Goal: Task Accomplishment & Management: Complete application form

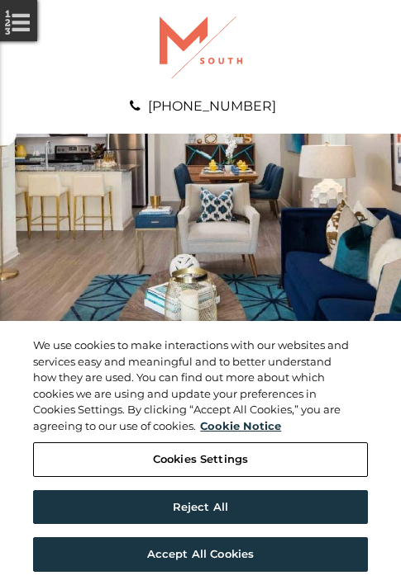
scroll to position [845, 0]
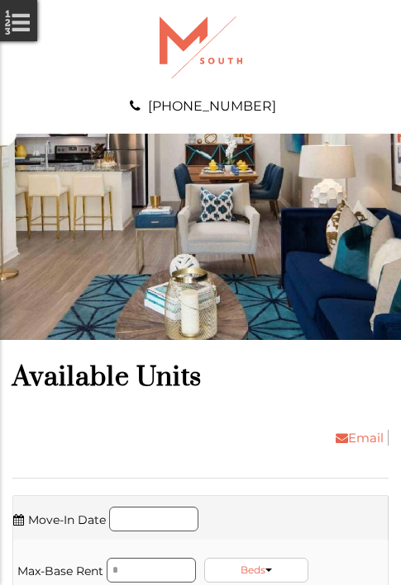
scroll to position [2183, 0]
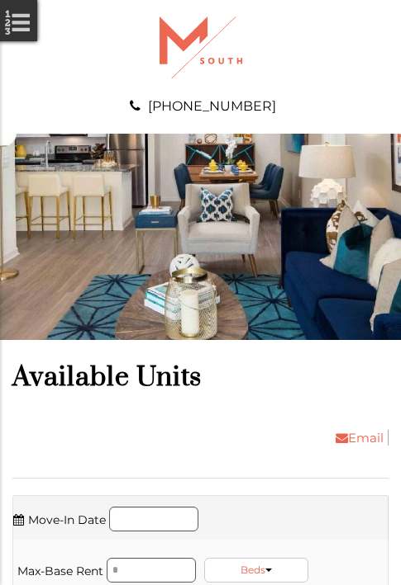
scroll to position [2464, 0]
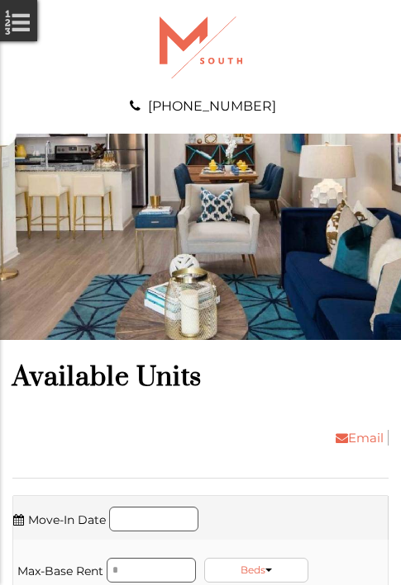
scroll to position [2746, 0]
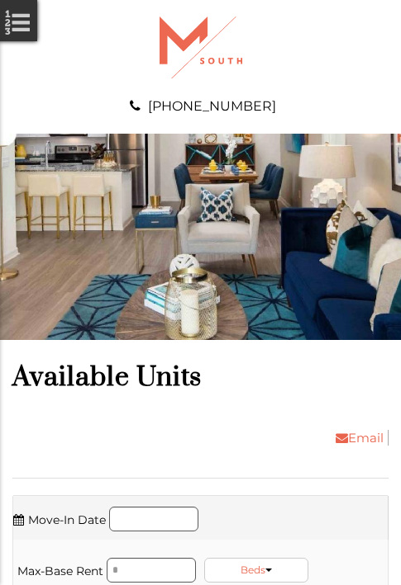
scroll to position [3027, 0]
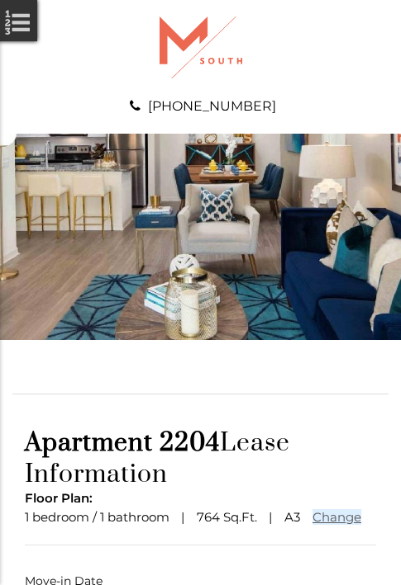
scroll to position [122, 0]
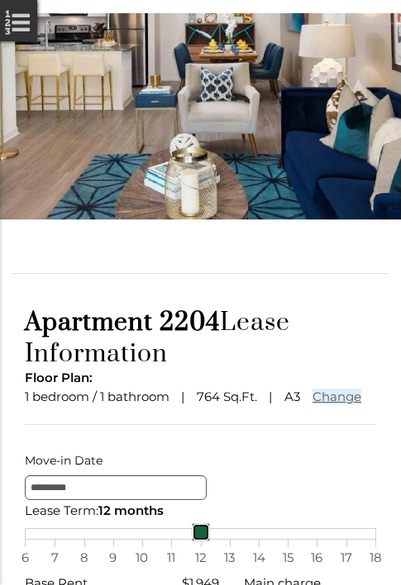
click at [200, 542] on link at bounding box center [201, 533] width 18 height 18
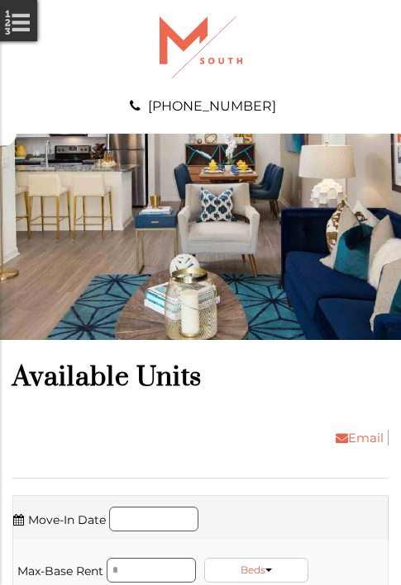
scroll to position [3309, 0]
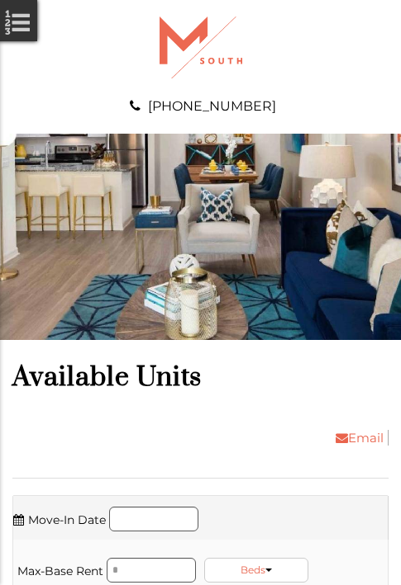
scroll to position [4084, 0]
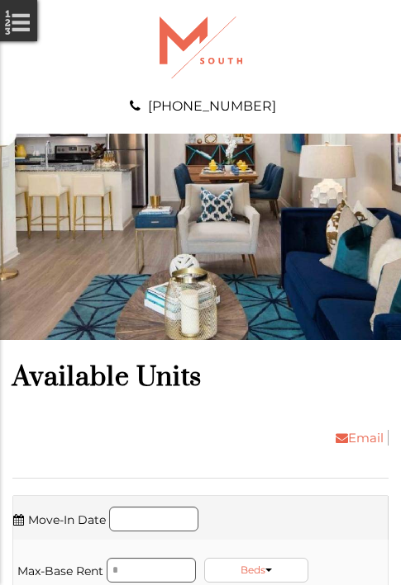
scroll to position [4647, 0]
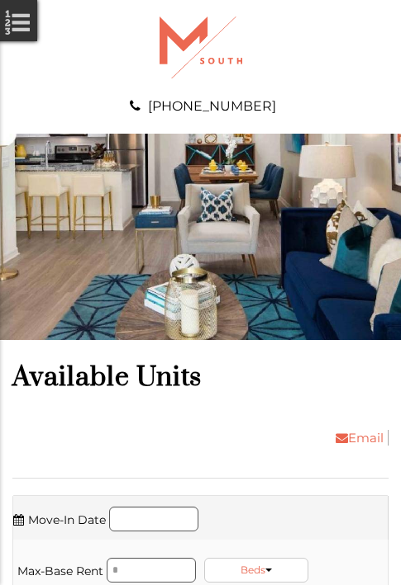
scroll to position [4928, 0]
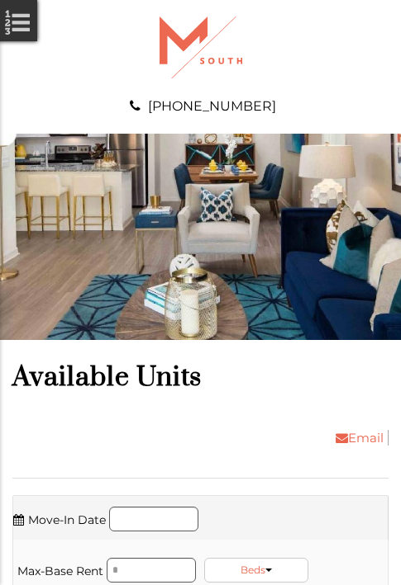
scroll to position [5210, 0]
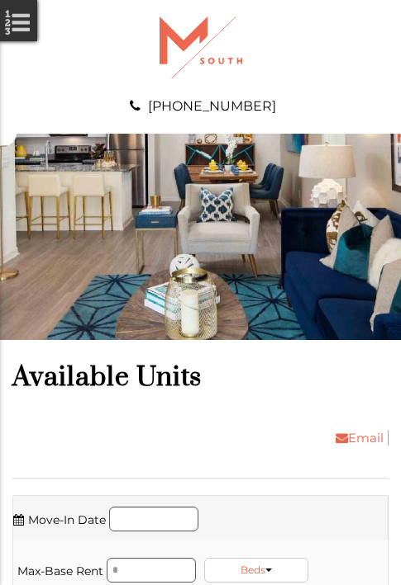
scroll to position [5985, 0]
